Goal: Transaction & Acquisition: Purchase product/service

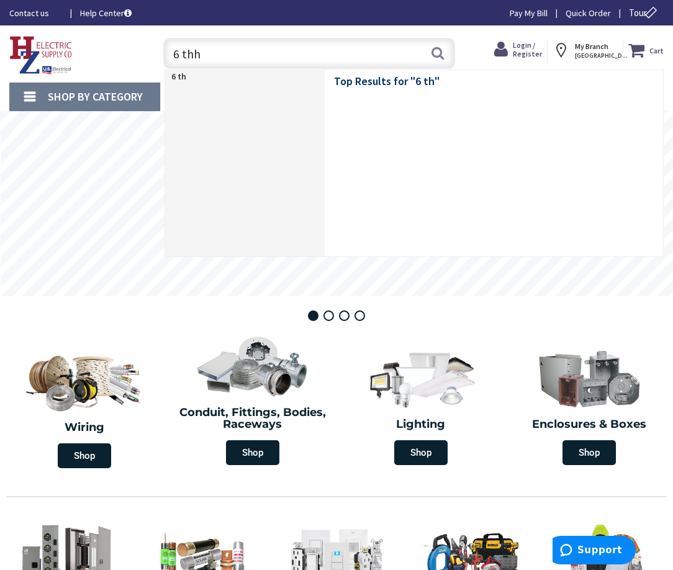
type input "6 thhn"
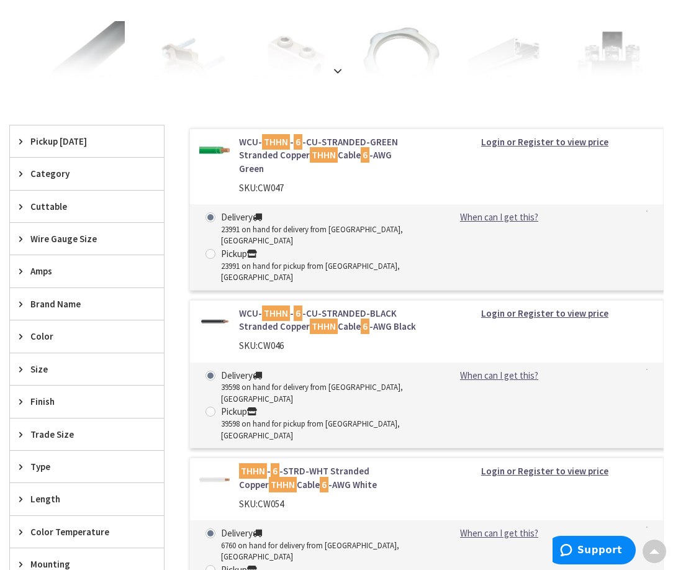
scroll to position [311, 0]
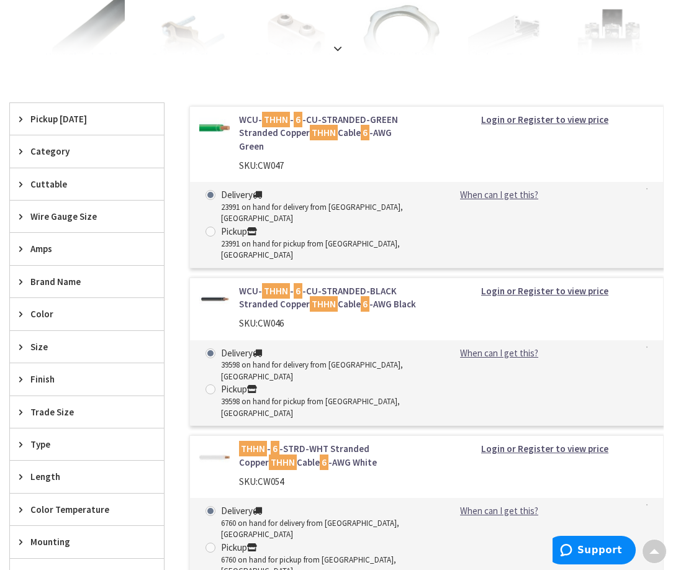
click at [508, 285] on strong "Login or Register to view price" at bounding box center [544, 291] width 127 height 12
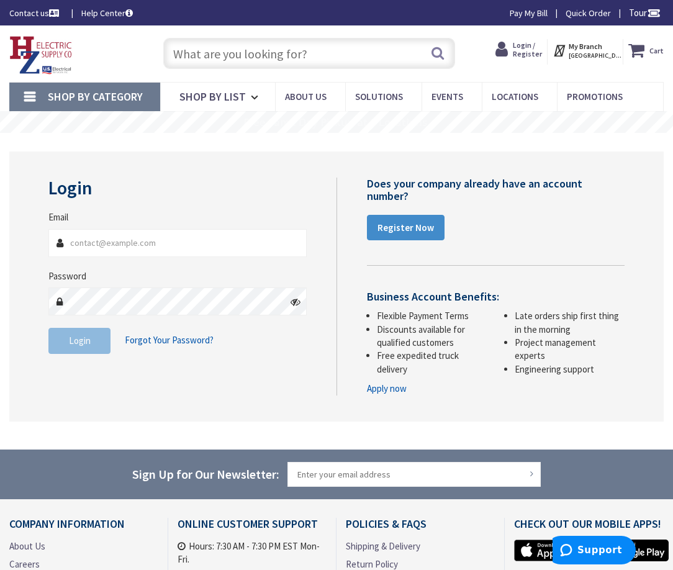
type input "ajb@aselectricalservices.com"
click at [70, 348] on button "Login" at bounding box center [79, 341] width 62 height 26
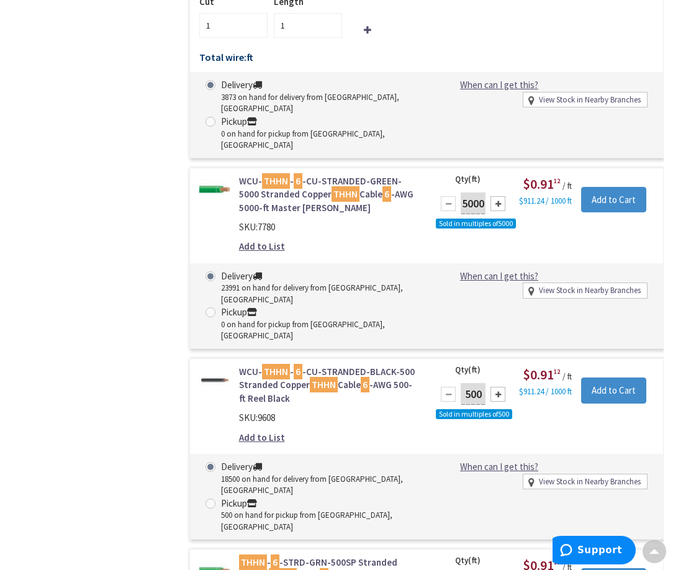
scroll to position [2609, 0]
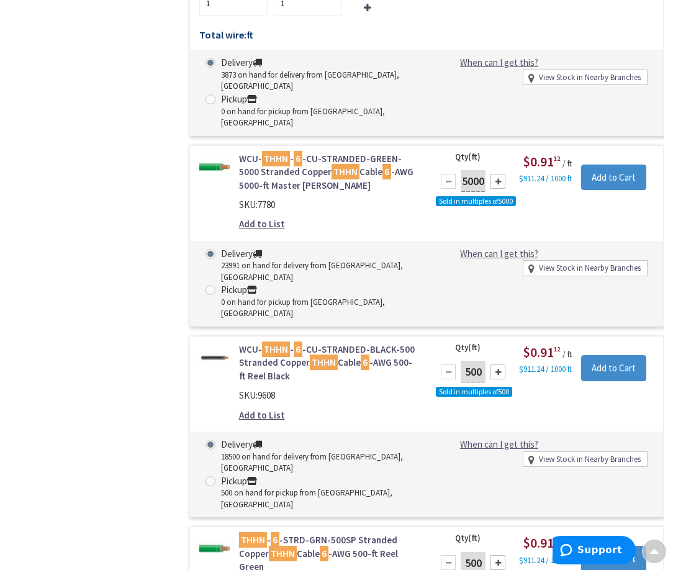
drag, startPoint x: 154, startPoint y: 214, endPoint x: 171, endPoint y: 212, distance: 17.5
click at [154, 214] on div "Filters 94 items Pickup Today Meriden, CT (0 mi) (11) Middletown, CT (4.8 mi) (…" at bounding box center [86, 17] width 155 height 4424
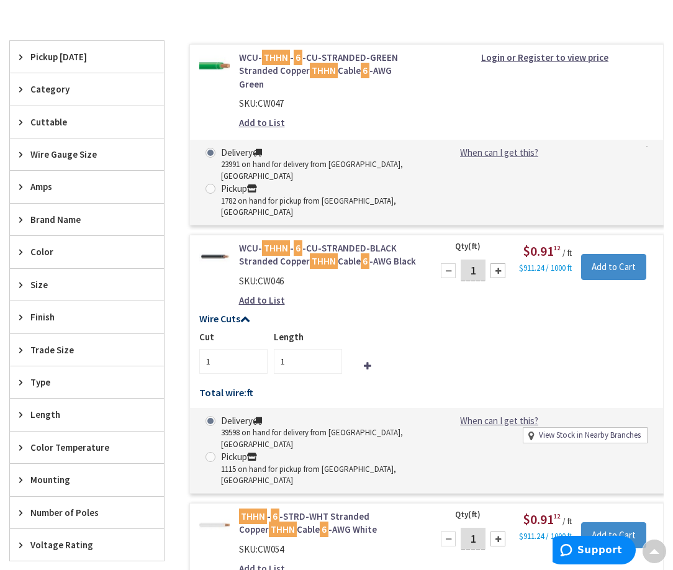
scroll to position [0, 0]
